Goal: Use online tool/utility: Utilize a website feature to perform a specific function

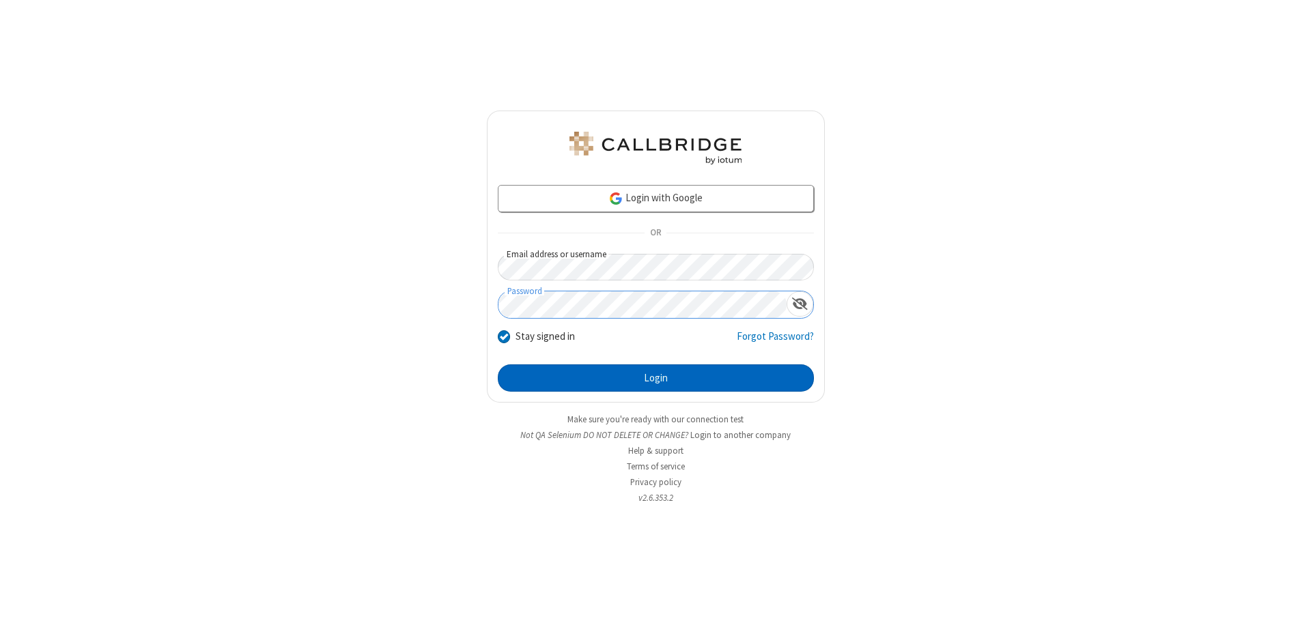
click at [655, 378] on button "Login" at bounding box center [656, 378] width 316 height 27
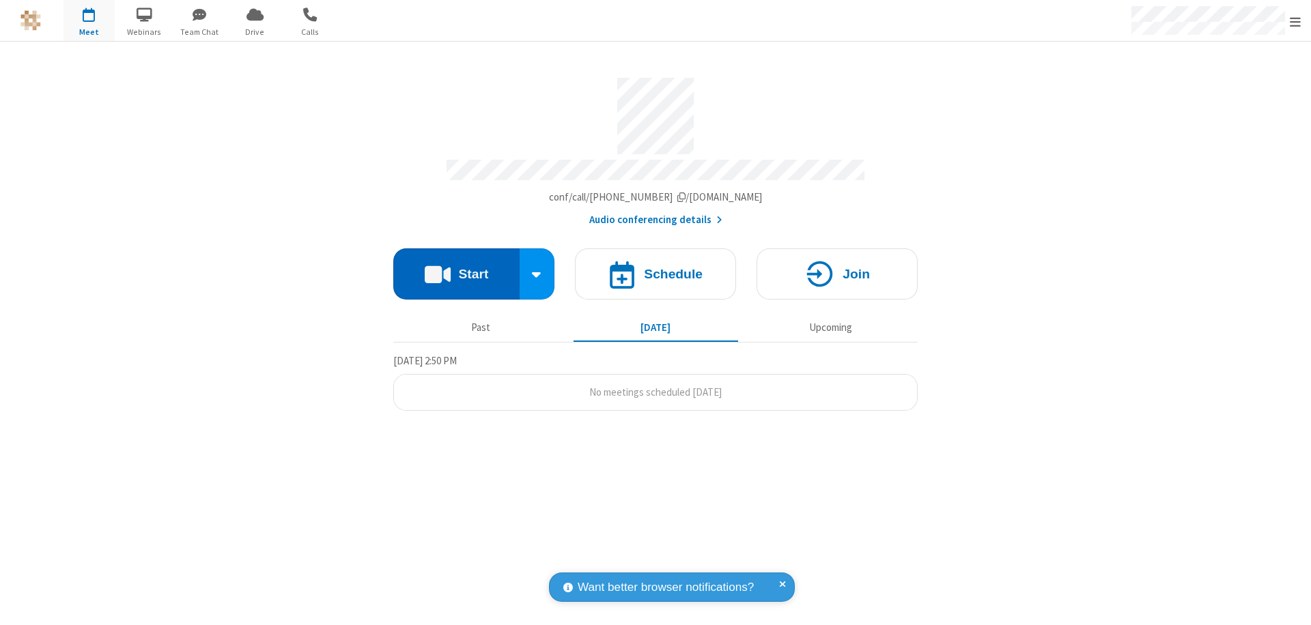
click at [456, 268] on button "Start" at bounding box center [456, 273] width 126 height 51
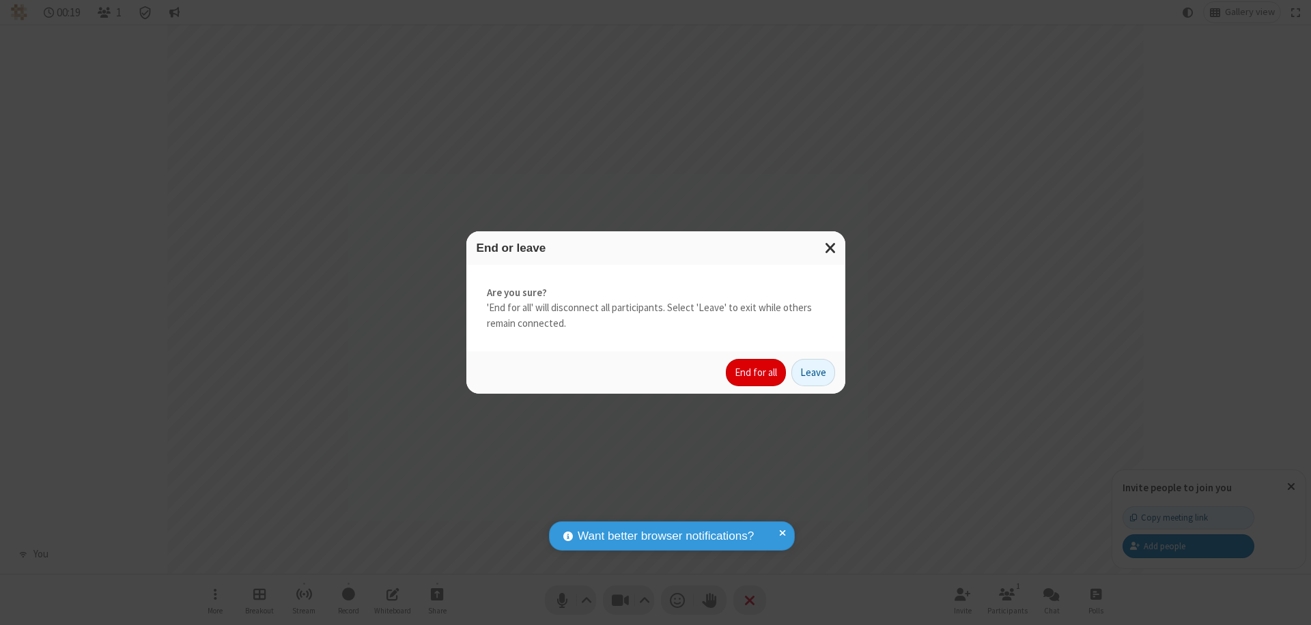
click at [756, 373] on button "End for all" at bounding box center [756, 372] width 60 height 27
